Goal: Transaction & Acquisition: Book appointment/travel/reservation

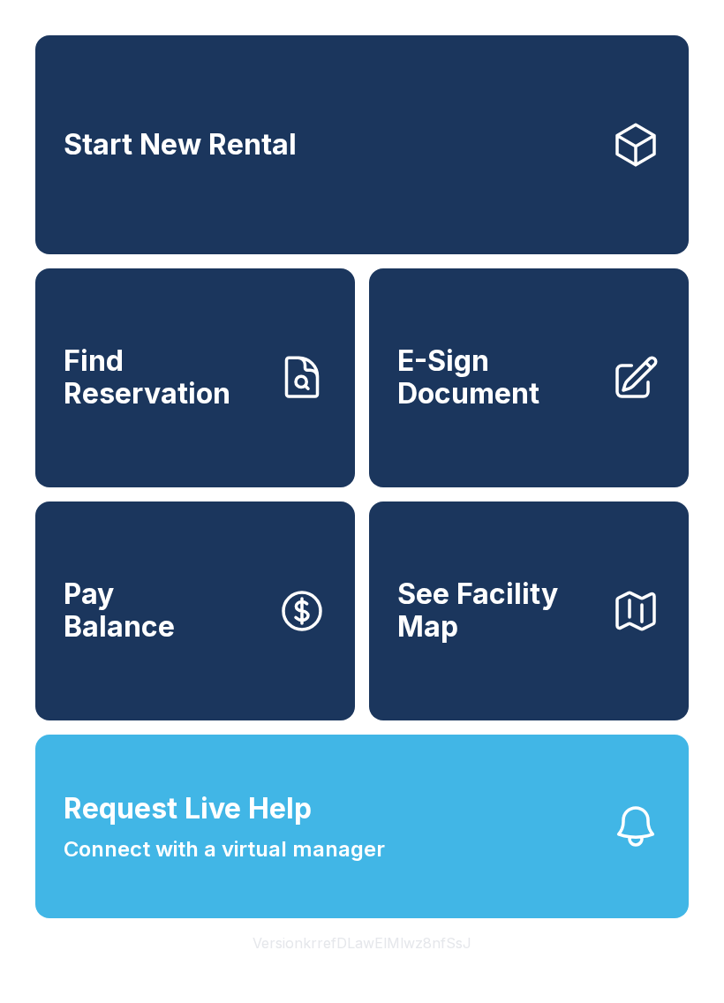
click at [420, 142] on link "Start New Rental" at bounding box center [362, 144] width 654 height 219
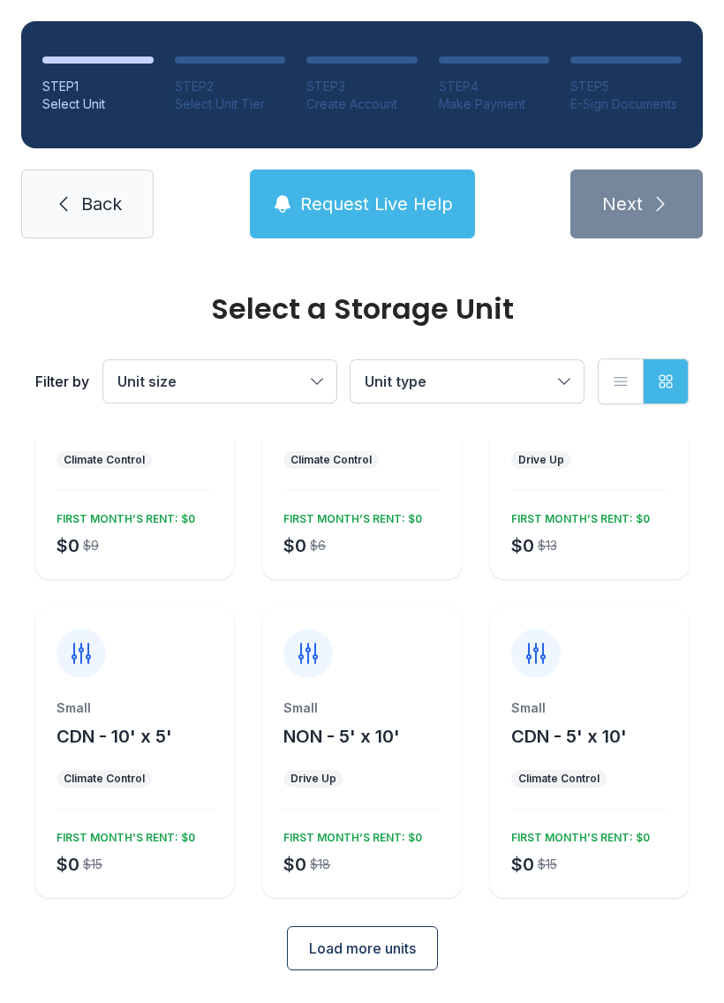
scroll to position [154, 0]
click at [380, 950] on span "Load more units" at bounding box center [362, 949] width 107 height 21
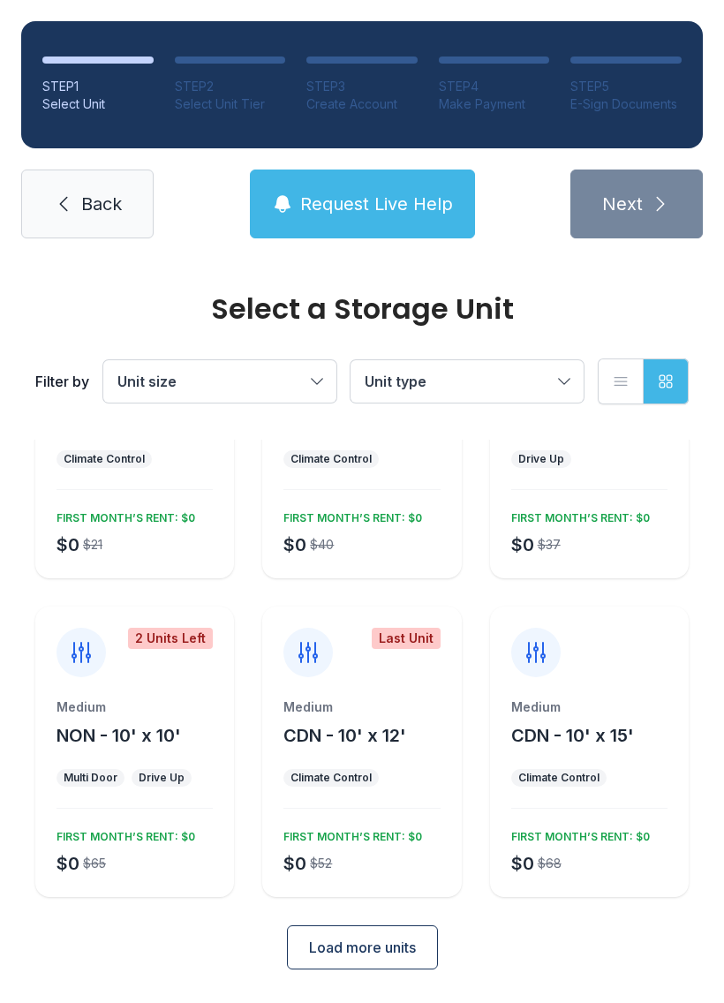
scroll to position [791, 0]
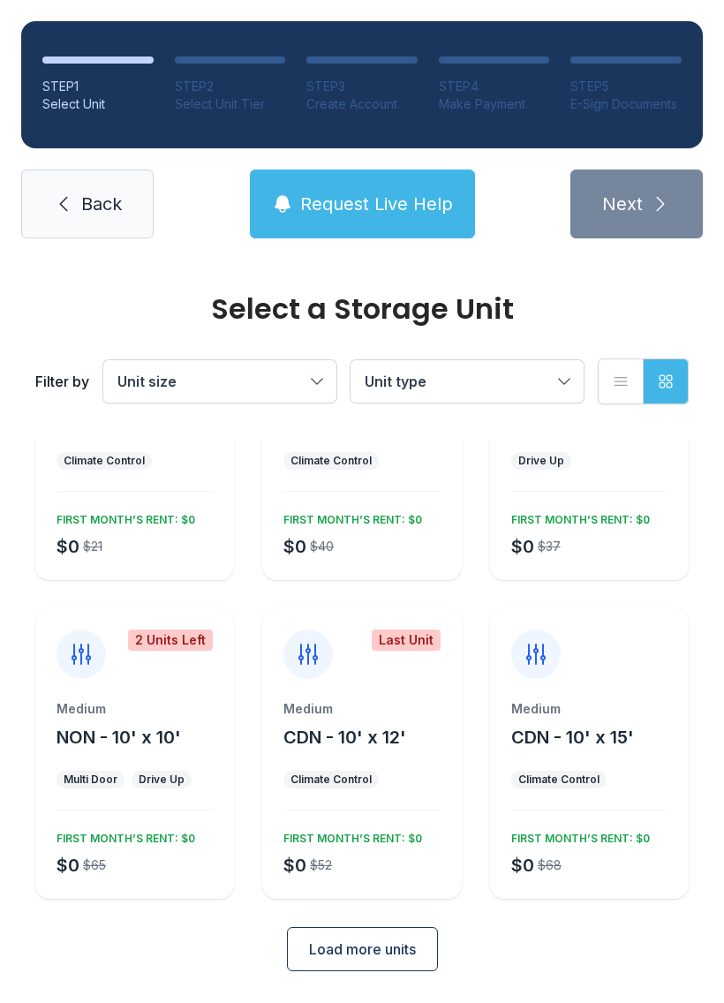
click at [409, 952] on span "Load more units" at bounding box center [362, 949] width 107 height 21
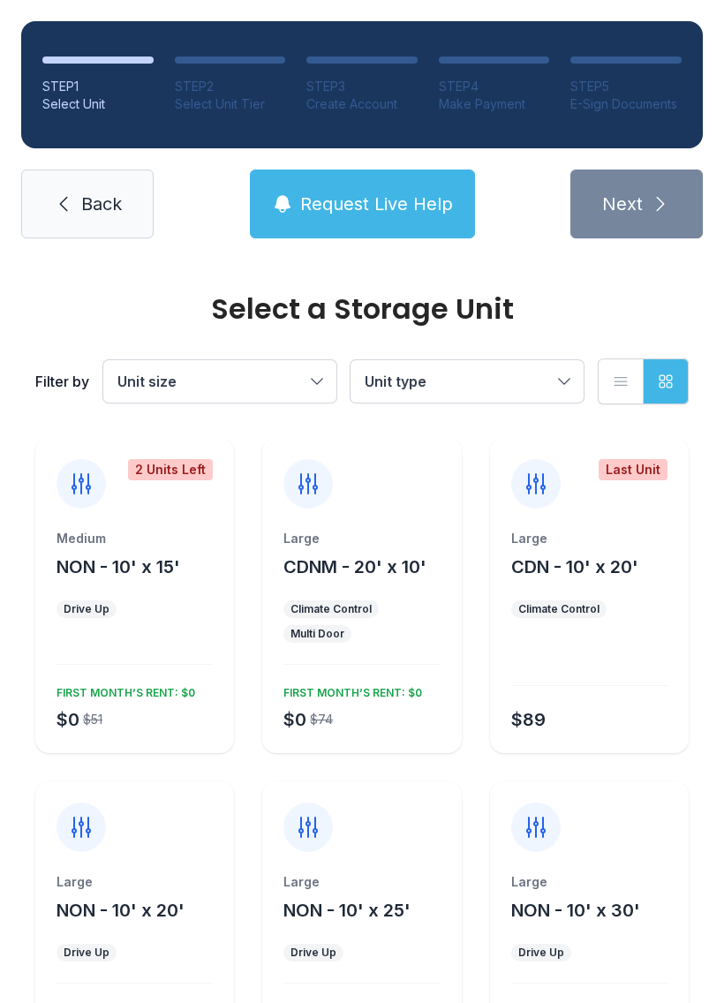
scroll to position [1280, 0]
click at [382, 576] on span "CDNM - 20' x 10'" at bounding box center [355, 567] width 143 height 21
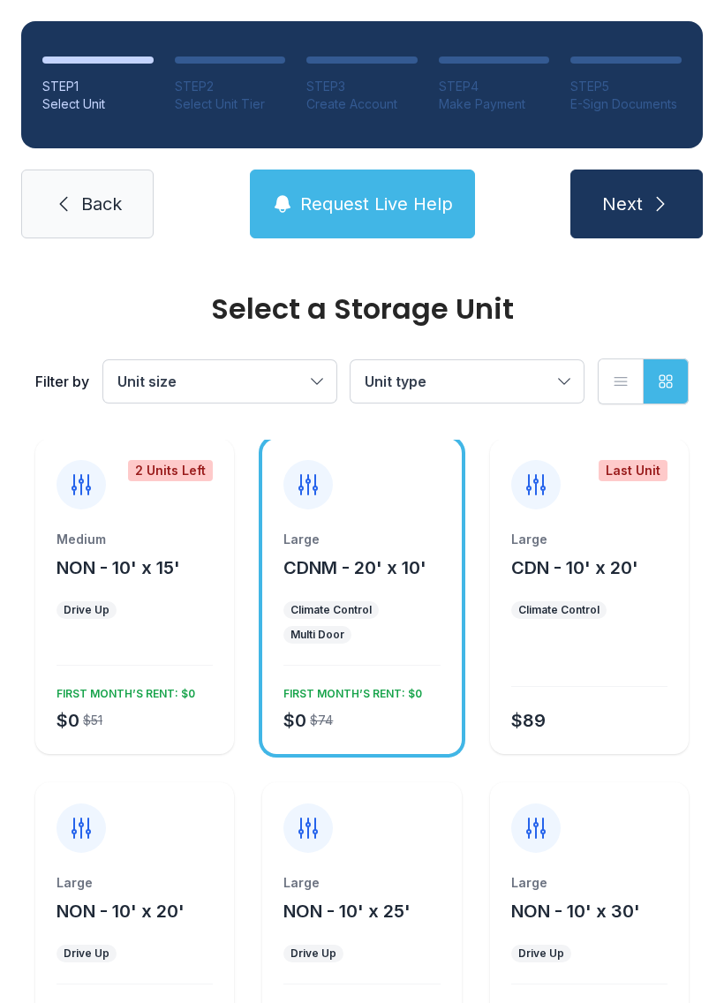
click at [669, 199] on icon "submit" at bounding box center [660, 203] width 21 height 21
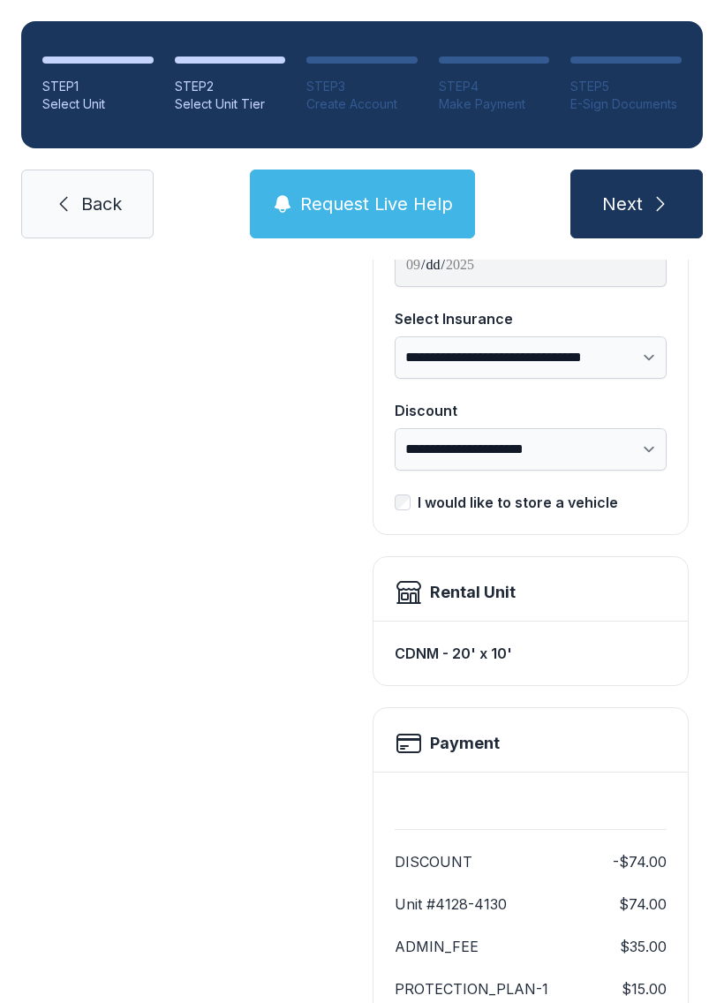
scroll to position [228, 0]
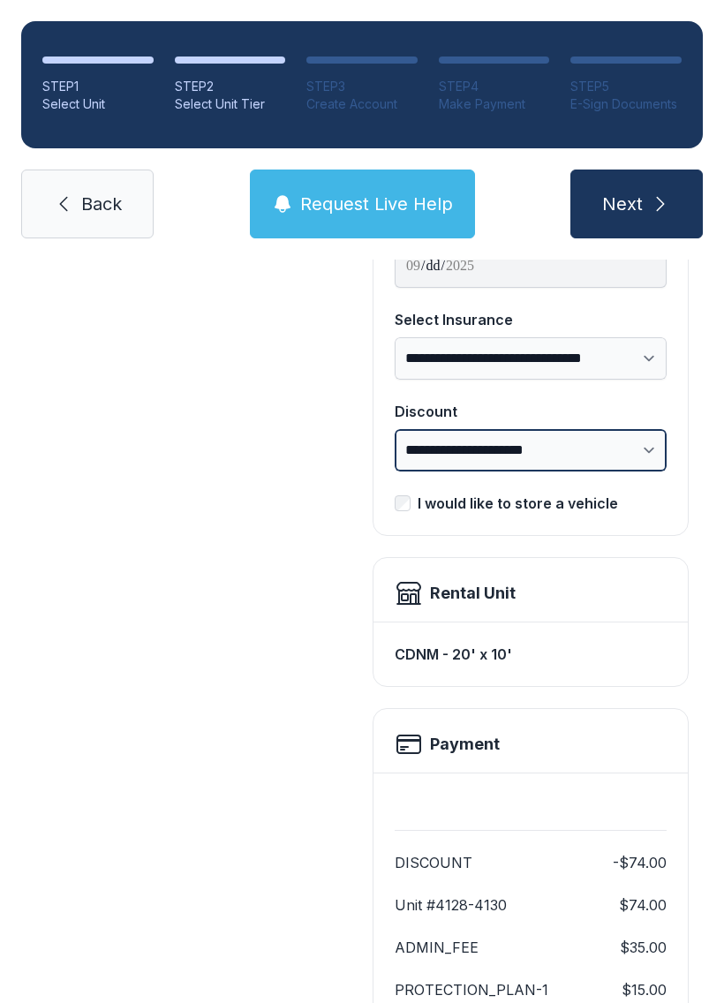
click at [630, 456] on select "**********" at bounding box center [531, 450] width 272 height 42
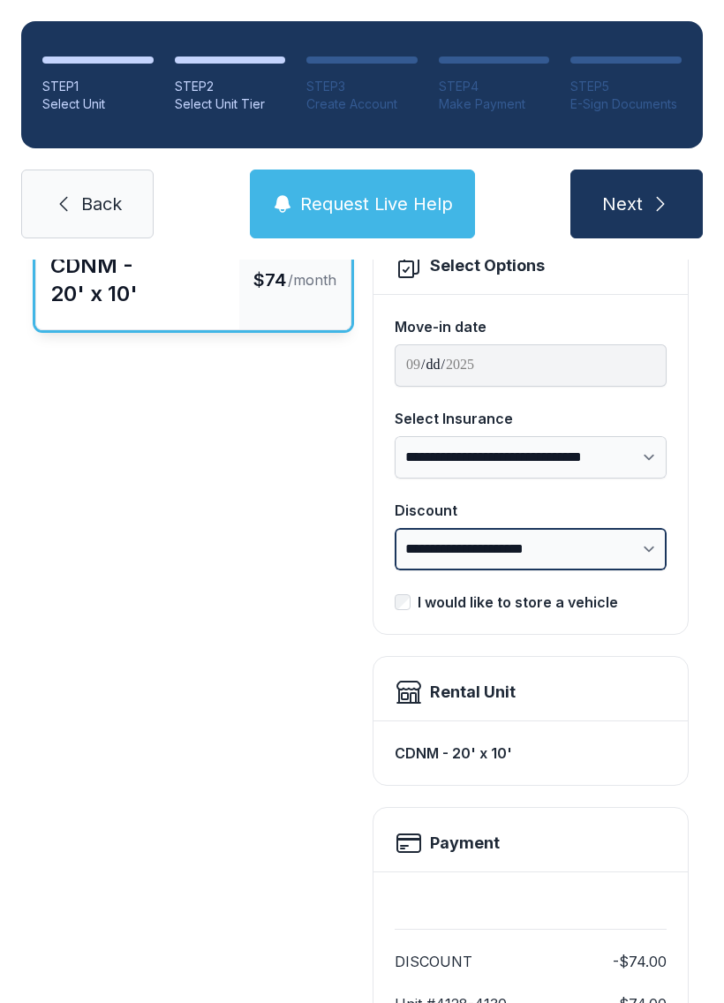
scroll to position [121, 0]
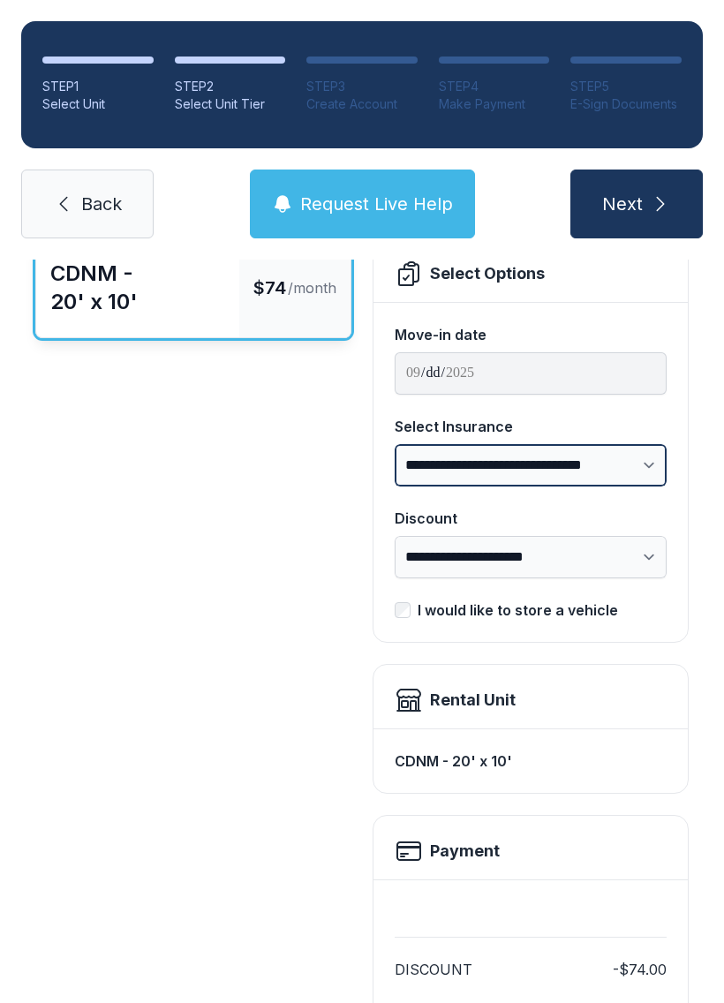
click at [636, 467] on select "**********" at bounding box center [531, 465] width 272 height 42
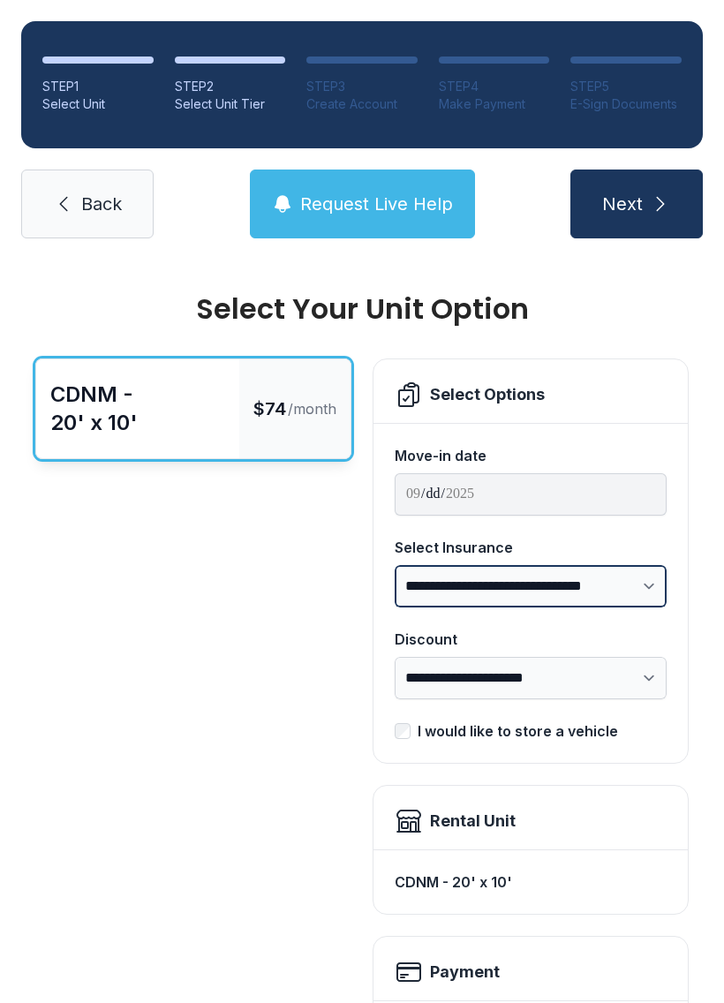
scroll to position [0, 0]
click at [662, 580] on select "**********" at bounding box center [531, 586] width 272 height 42
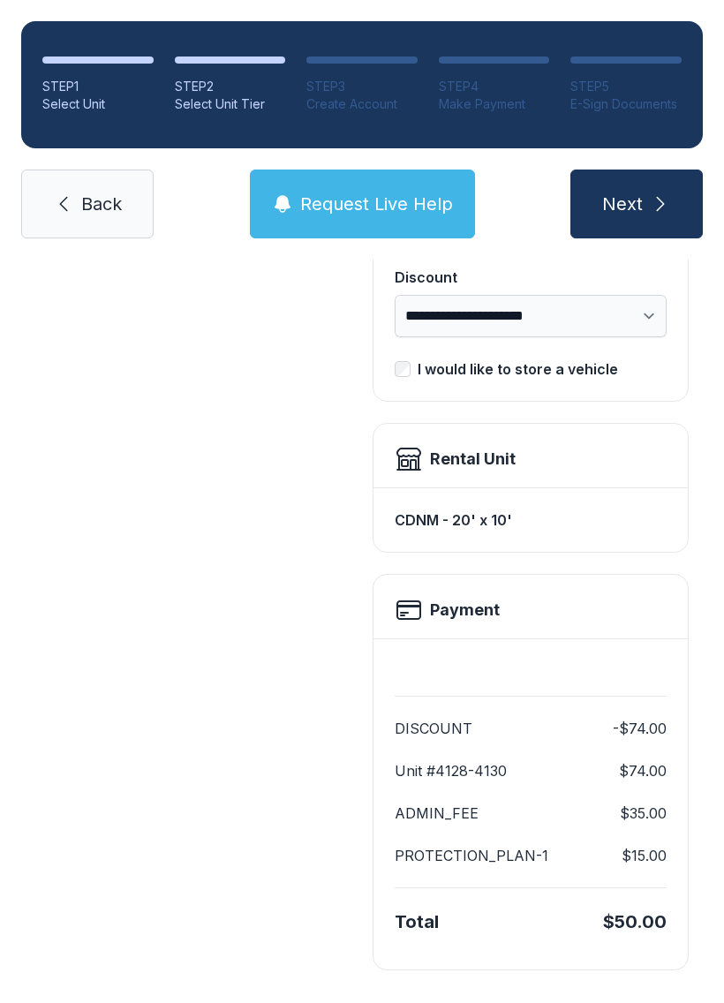
scroll to position [361, 0]
click at [88, 211] on span "Back" at bounding box center [101, 204] width 41 height 25
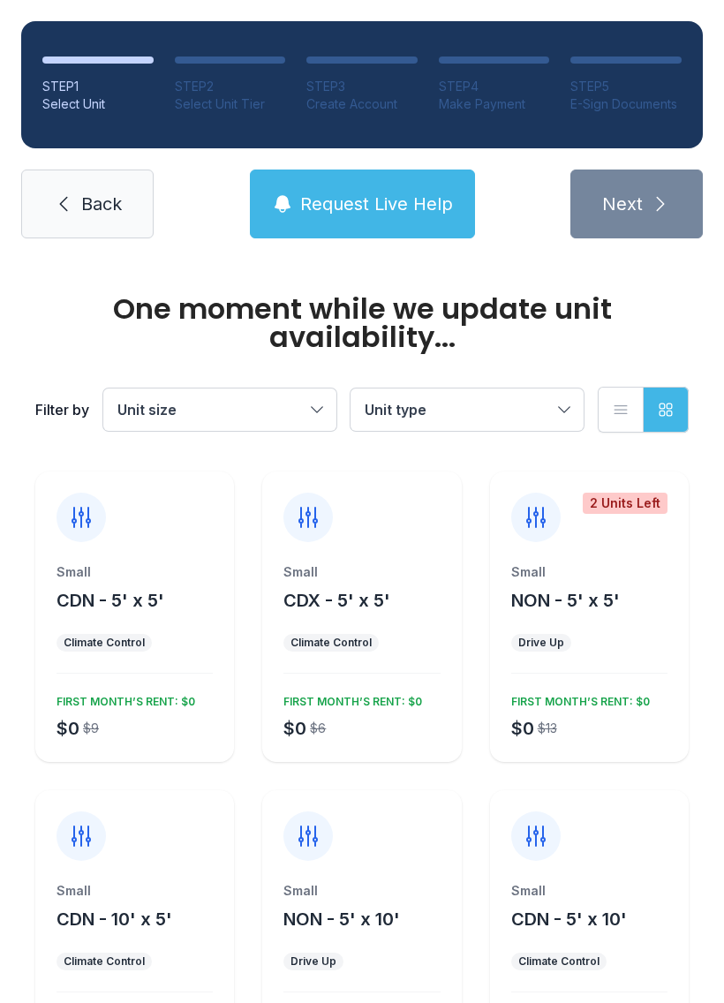
click at [64, 218] on link "Back" at bounding box center [87, 204] width 133 height 69
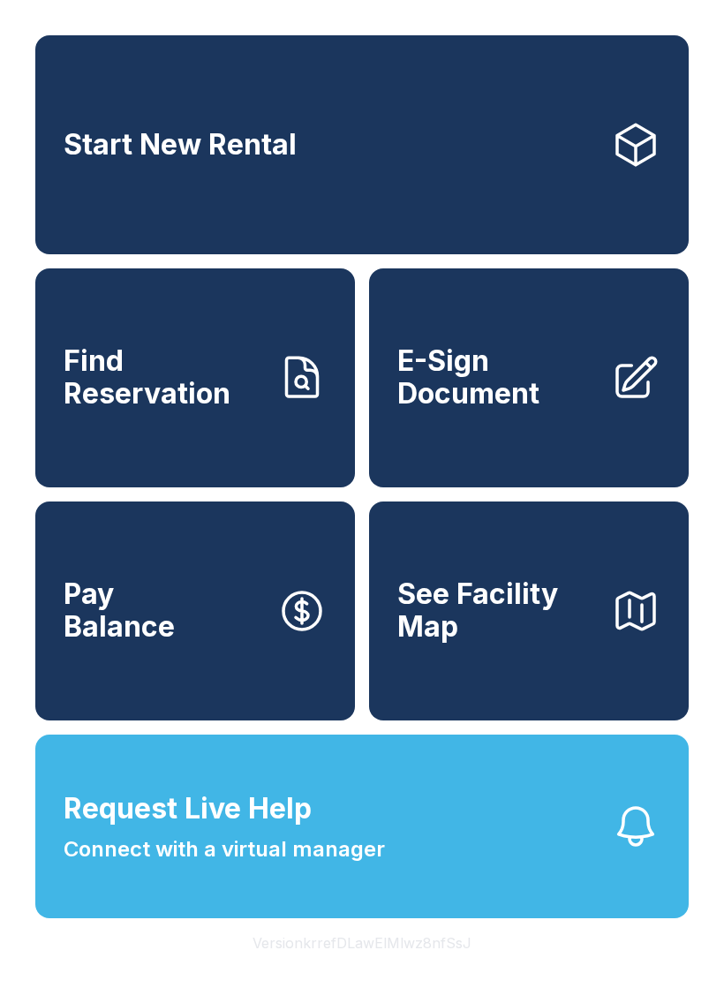
click at [542, 410] on span "E-Sign Document" at bounding box center [498, 377] width 200 height 64
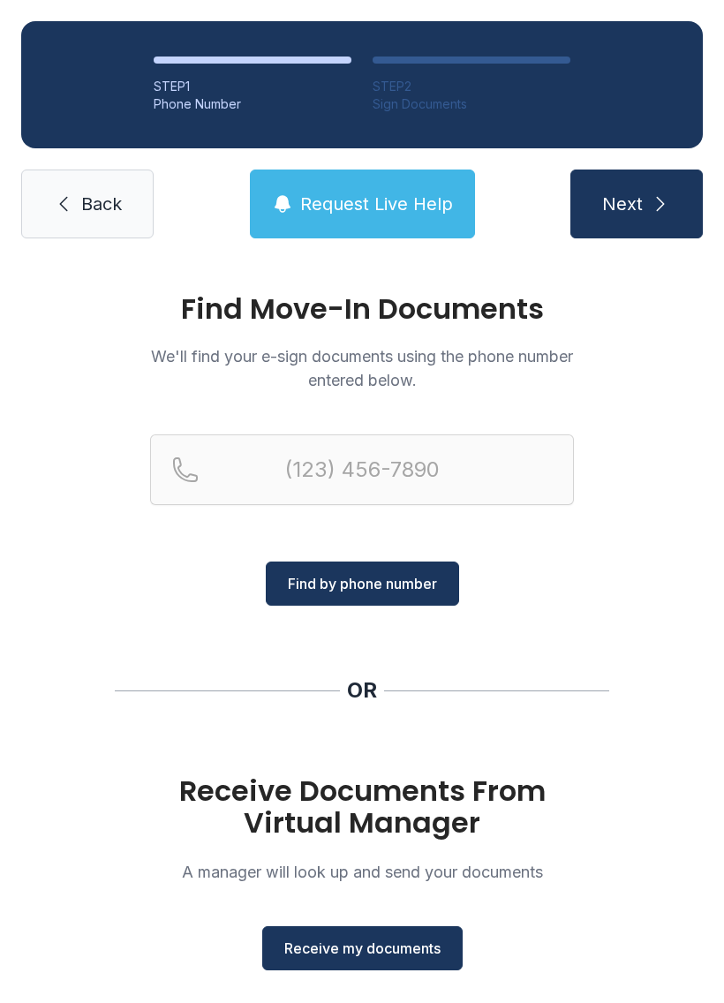
click at [382, 947] on span "Receive my documents" at bounding box center [362, 948] width 156 height 21
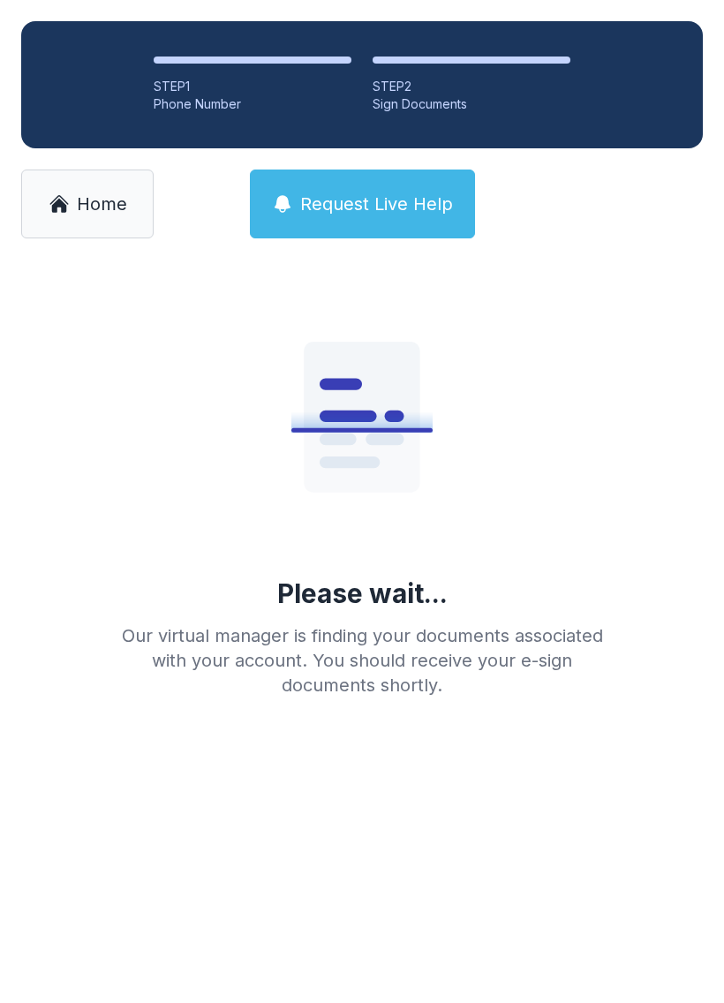
click at [104, 210] on span "Home" at bounding box center [102, 204] width 50 height 25
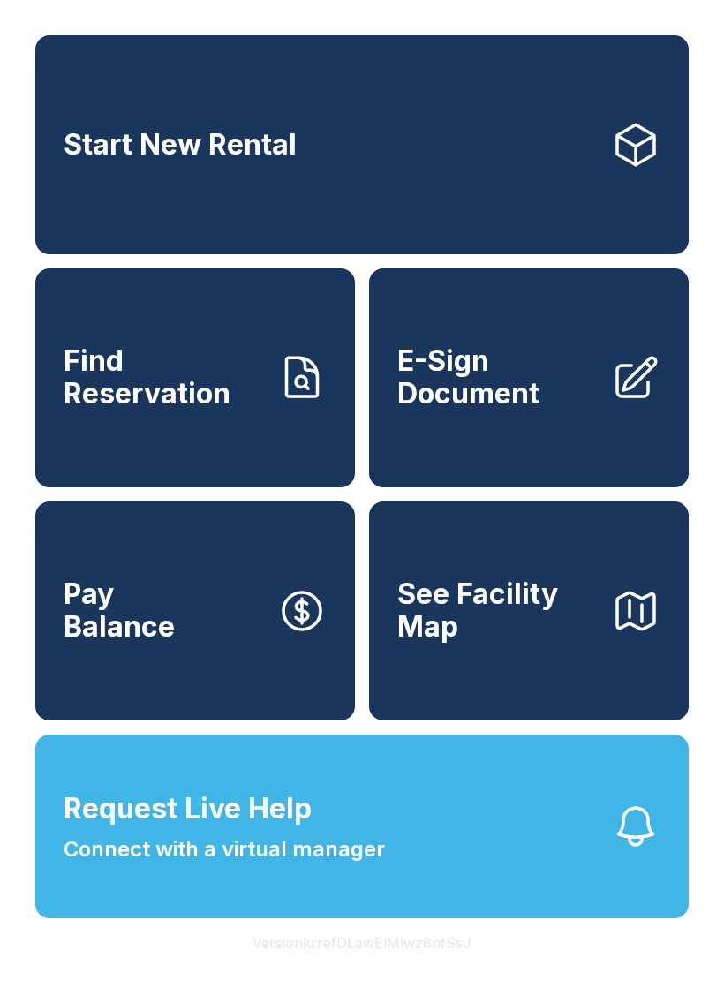
click at [445, 850] on button "Request Live Help Connect with a virtual manager" at bounding box center [362, 827] width 654 height 184
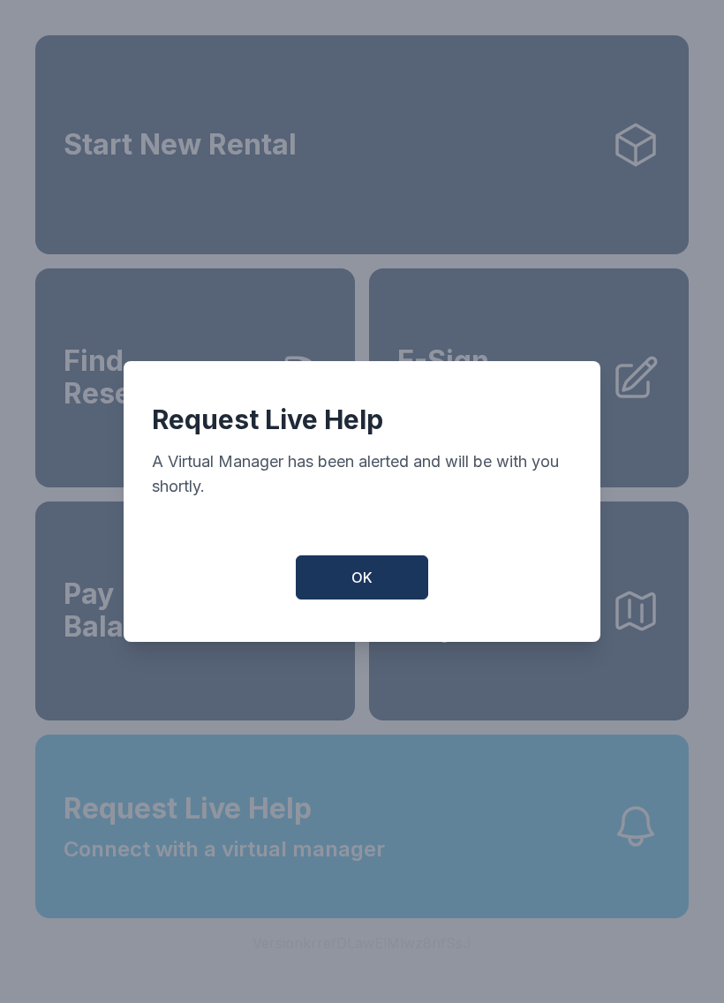
click at [375, 582] on button "OK" at bounding box center [362, 578] width 133 height 44
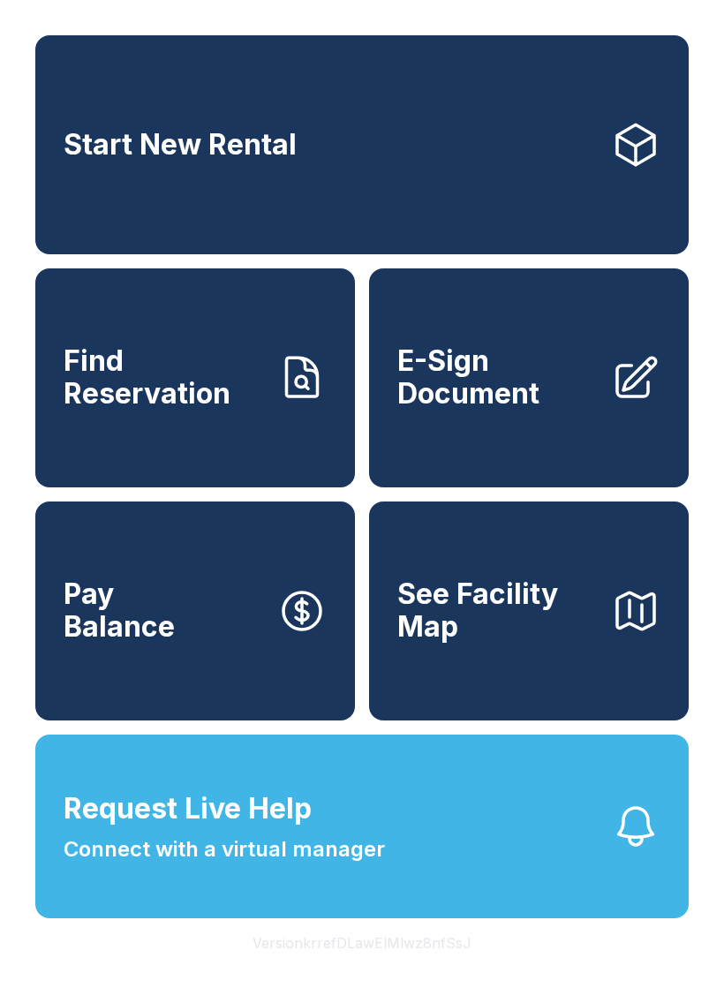
click at [620, 636] on icon "button" at bounding box center [635, 611] width 49 height 49
